Goal: Information Seeking & Learning: Learn about a topic

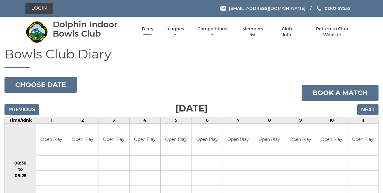
click at [150, 31] on link "Diary" at bounding box center [148, 29] width 12 height 6
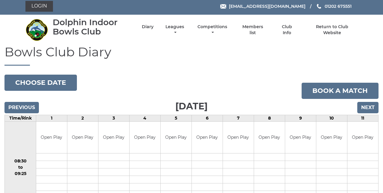
scroll to position [1, 0]
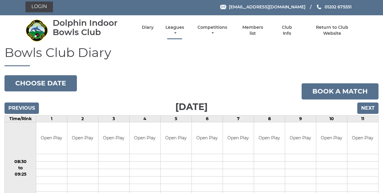
click at [175, 32] on link "Leagues" at bounding box center [175, 31] width 22 height 12
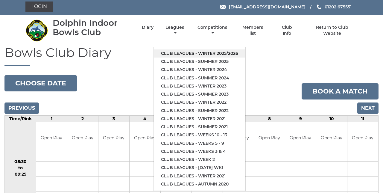
click at [230, 54] on link "Club leagues - Winter 2025/2026" at bounding box center [200, 53] width 92 height 8
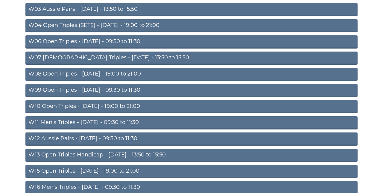
scroll to position [112, 0]
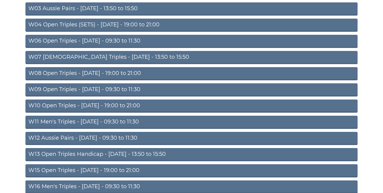
click at [157, 172] on link "W15 Open Triples - Thursday - 19:00 to 21:00" at bounding box center [191, 170] width 332 height 13
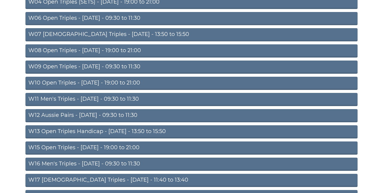
scroll to position [138, 0]
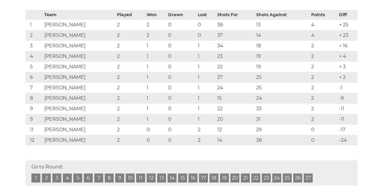
scroll to position [113, 0]
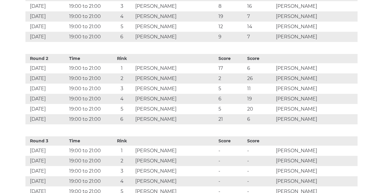
scroll to position [336, 0]
